Goal: Information Seeking & Learning: Learn about a topic

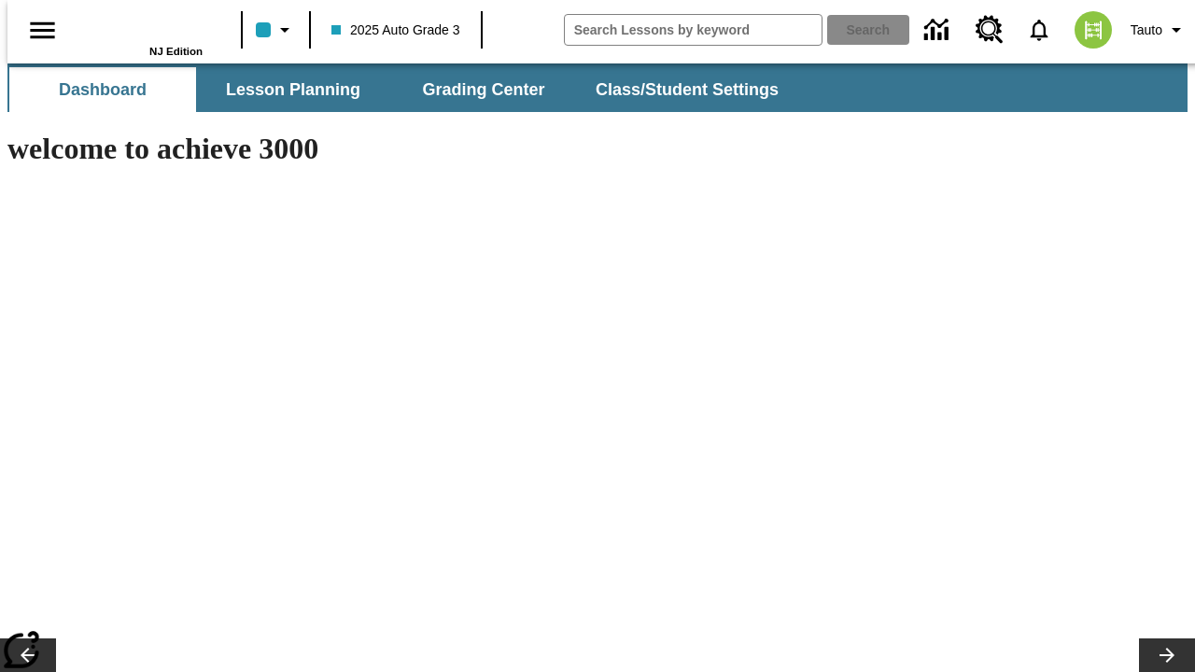
type input "-1"
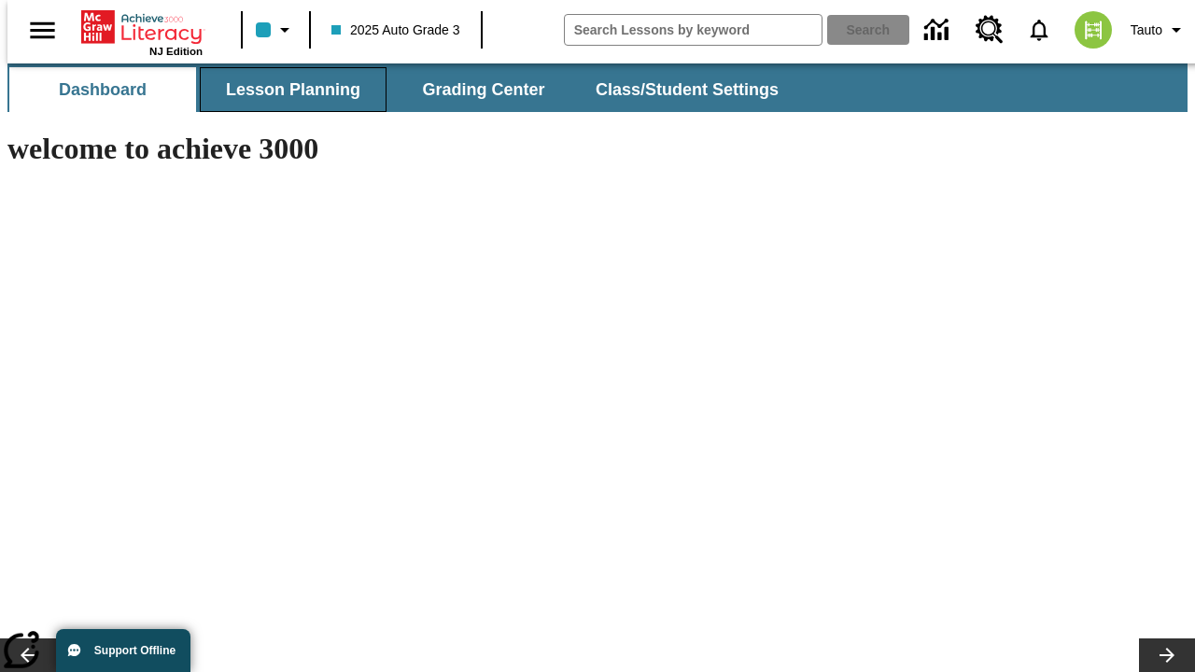
click at [286, 90] on button "Lesson Planning" at bounding box center [293, 89] width 187 height 45
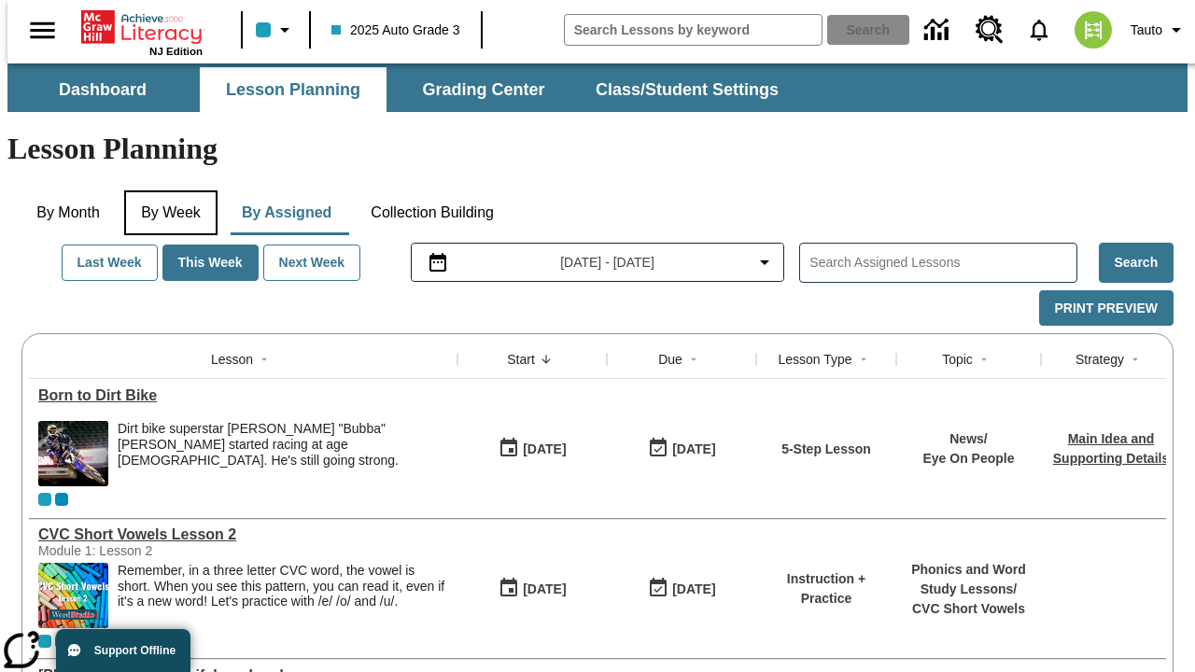
click at [167, 190] on button "By Week" at bounding box center [170, 212] width 93 height 45
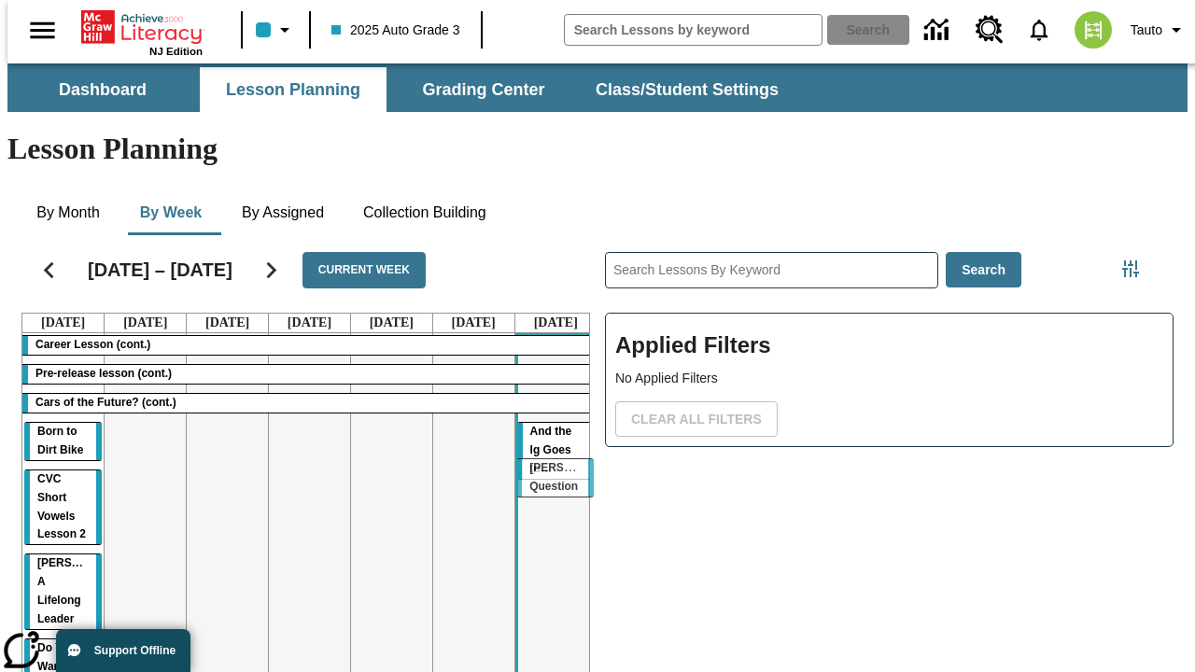
drag, startPoint x: 213, startPoint y: 361, endPoint x: 548, endPoint y: 468, distance: 351.7
click at [548, 468] on tr "Career Lesson (cont.) Pre-release lesson (cont.) Cars of the Future? (cont.) Bo…" at bounding box center [309, 593] width 574 height 521
